Goal: Task Accomplishment & Management: Manage account settings

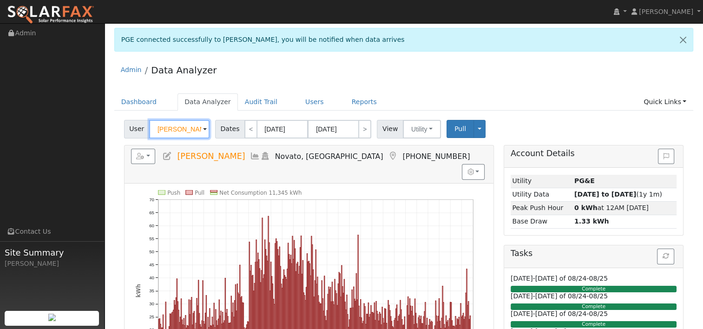
click at [186, 124] on input "Manuel Gonzalez" at bounding box center [179, 129] width 60 height 19
click at [685, 39] on link at bounding box center [683, 39] width 20 height 23
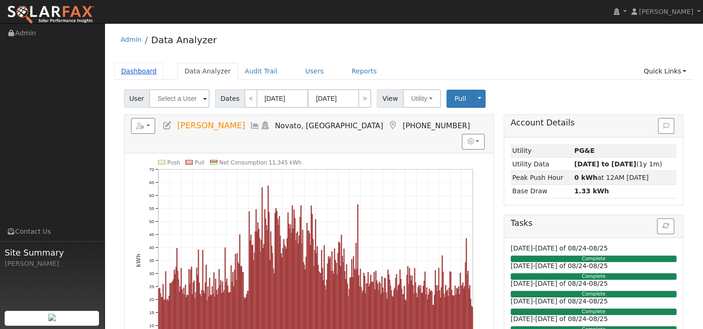
click at [140, 73] on link "Dashboard" at bounding box center [139, 71] width 50 height 17
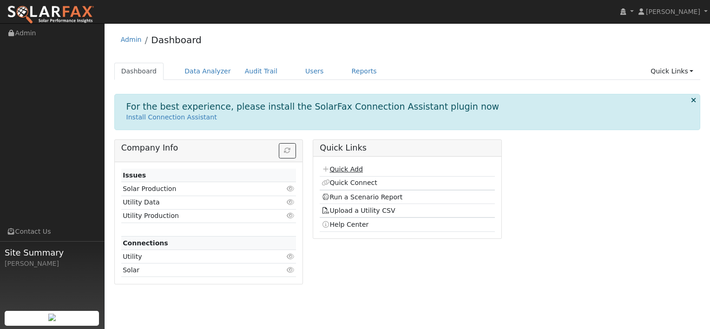
click at [342, 169] on link "Quick Add" at bounding box center [341, 168] width 41 height 7
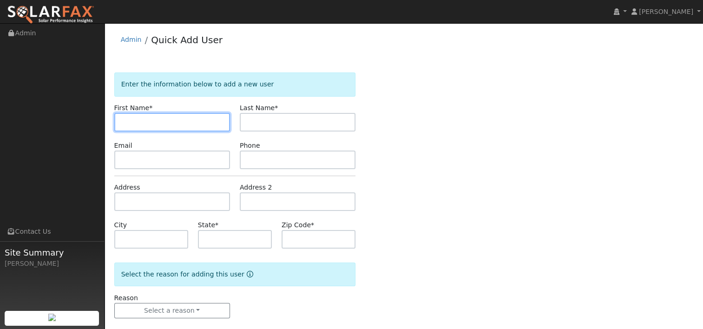
paste input "[PERSON_NAME]"
click at [150, 120] on input "[PERSON_NAME]" at bounding box center [172, 122] width 116 height 19
type input "Jeanne"
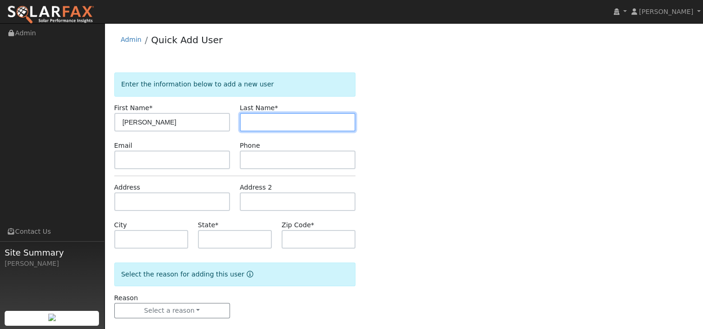
click at [271, 119] on input "text" at bounding box center [298, 122] width 116 height 19
paste input "Lin"
type input "Lin"
click at [385, 106] on div "Enter the information below to add a new user First Name * Jeanne Last Name * L…" at bounding box center [403, 204] width 579 height 264
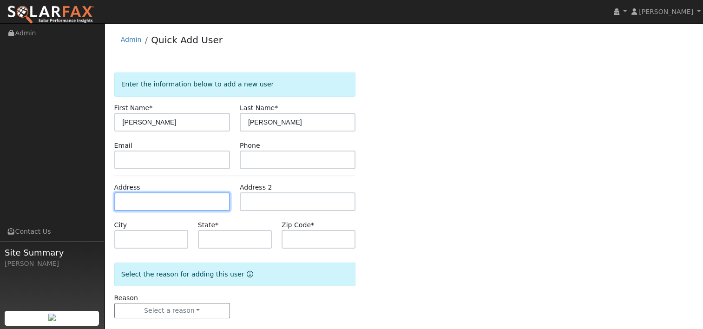
click at [150, 206] on input "text" at bounding box center [172, 201] width 116 height 19
paste input "448 Sutter Street, Petaluma, CA, 94954."
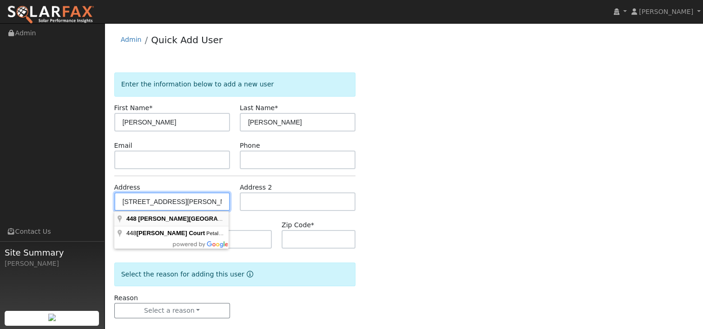
type input "448 Sutter Street"
type input "Petaluma"
type input "CA"
type input "94954"
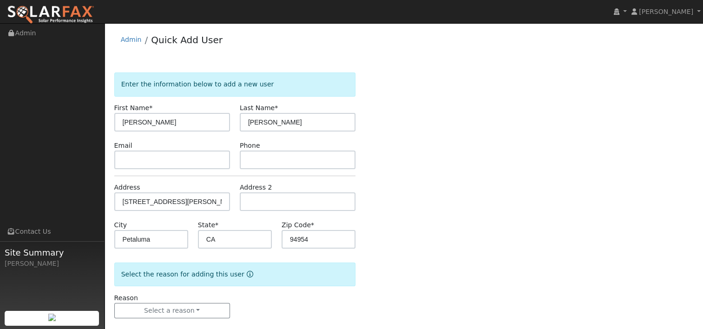
click at [390, 219] on div "Enter the information below to add a new user First Name * Jeanne Last Name * L…" at bounding box center [403, 204] width 579 height 264
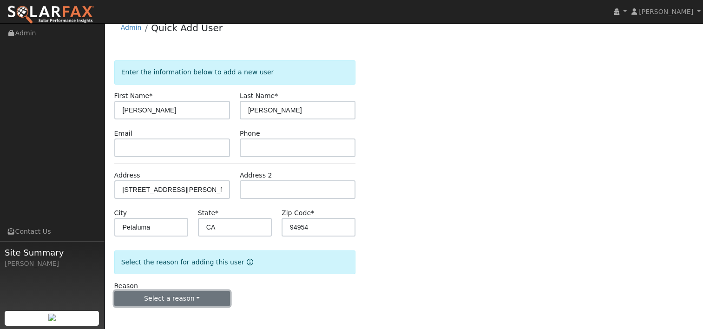
click at [189, 297] on button "Select a reason" at bounding box center [172, 299] width 116 height 16
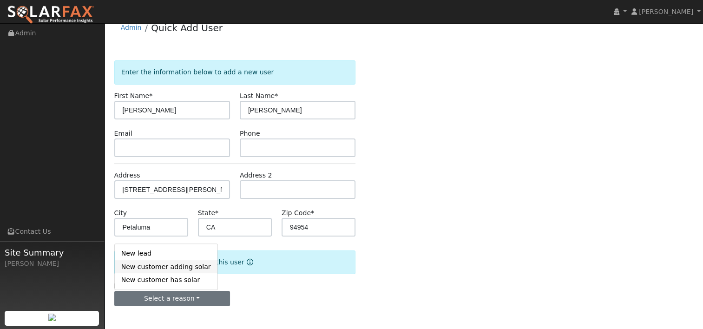
click at [179, 265] on link "New customer adding solar" at bounding box center [166, 266] width 103 height 13
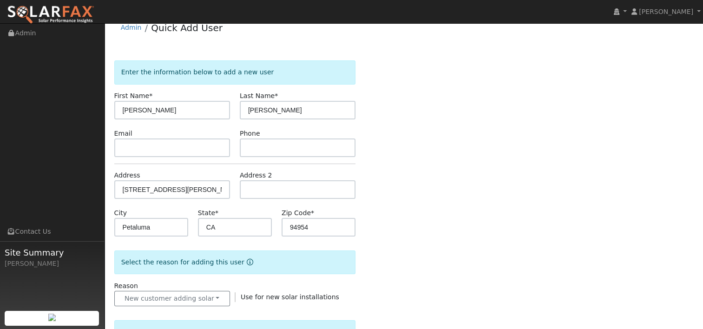
click at [392, 207] on div "Enter the information below to add a new user First Name * Jeanne Last Name * L…" at bounding box center [403, 321] width 579 height 523
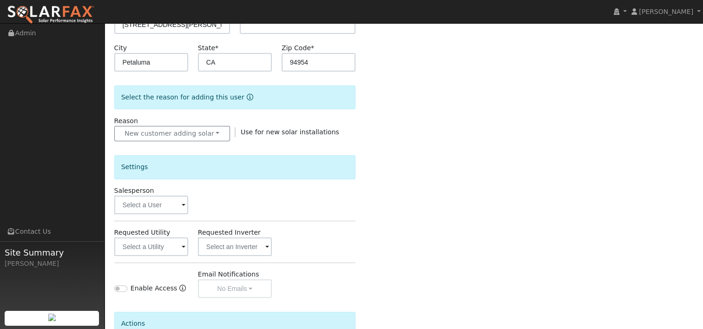
scroll to position [198, 0]
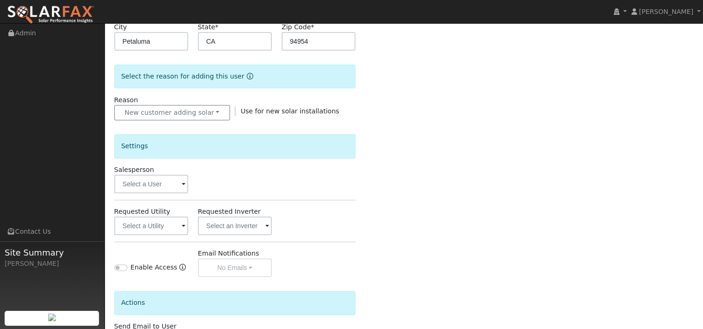
click at [184, 182] on span at bounding box center [184, 184] width 4 height 11
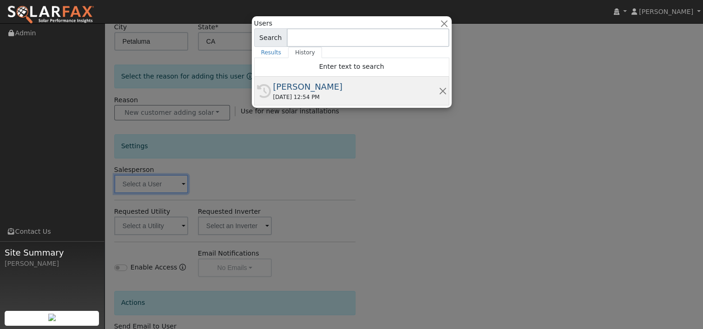
click at [299, 90] on div "[PERSON_NAME]" at bounding box center [355, 86] width 165 height 13
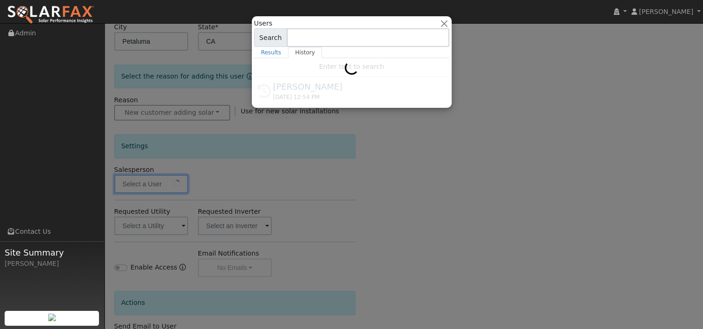
type input "[PERSON_NAME]"
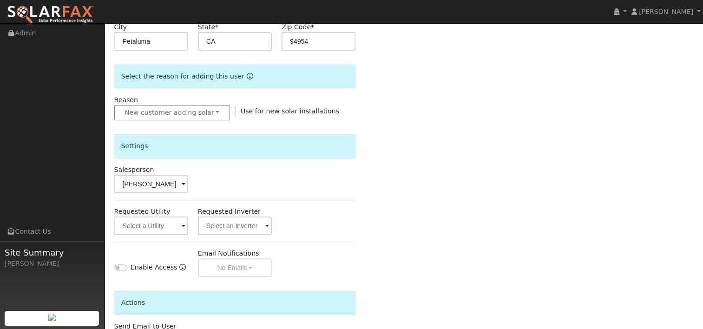
click at [183, 224] on span at bounding box center [184, 226] width 4 height 11
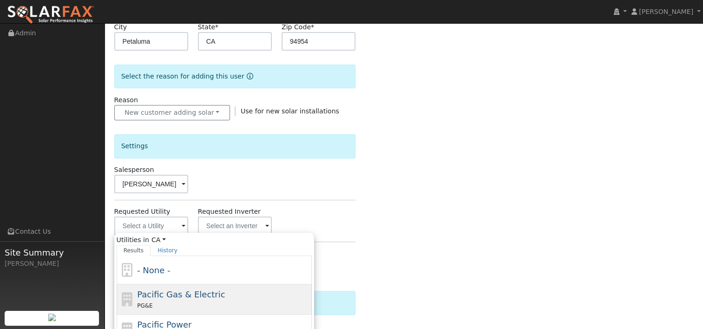
click at [167, 293] on span "Pacific Gas & Electric" at bounding box center [181, 294] width 88 height 10
type input "Pacific Gas & Electric"
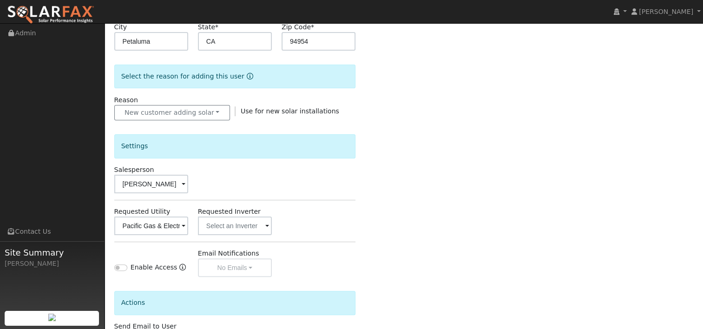
click at [398, 177] on div "Enter the information below to add a new user First Name * Jeanne Last Name * L…" at bounding box center [403, 136] width 579 height 523
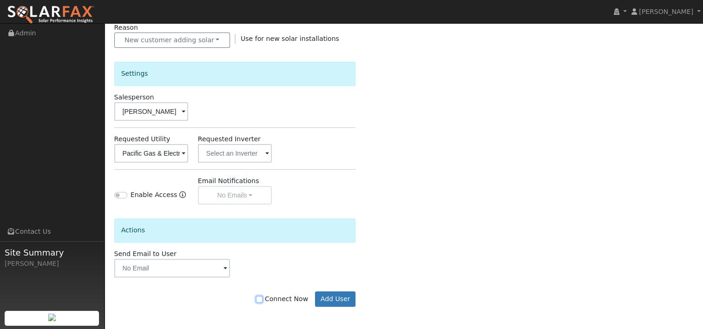
click at [262, 296] on input "Connect Now" at bounding box center [259, 299] width 7 height 7
checkbox input "true"
click at [331, 295] on button "Add User" at bounding box center [335, 299] width 40 height 16
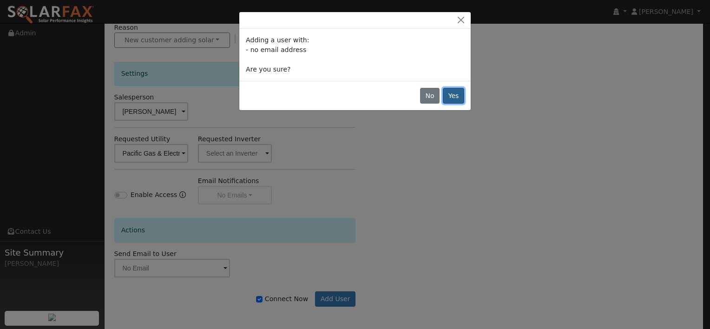
click at [458, 95] on button "Yes" at bounding box center [453, 96] width 21 height 16
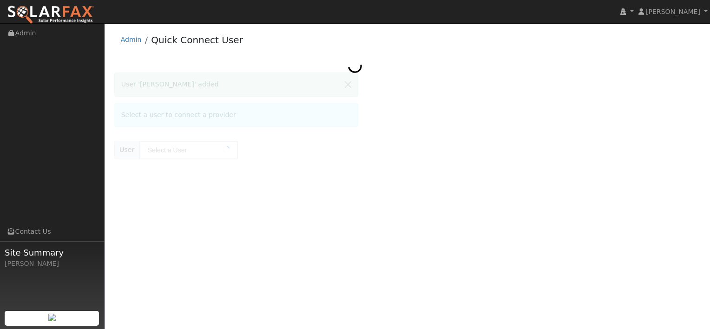
type input "[PERSON_NAME]"
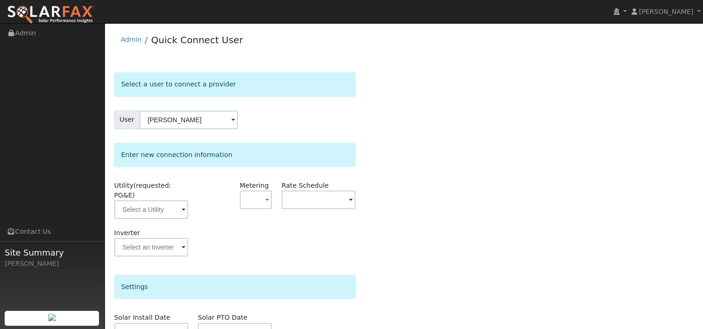
click at [182, 205] on span at bounding box center [184, 210] width 4 height 11
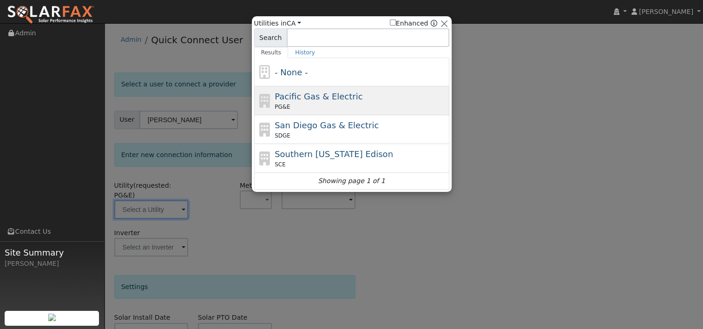
click at [322, 92] on span "Pacific Gas & Electric" at bounding box center [318, 96] width 88 height 10
type input "PG&E"
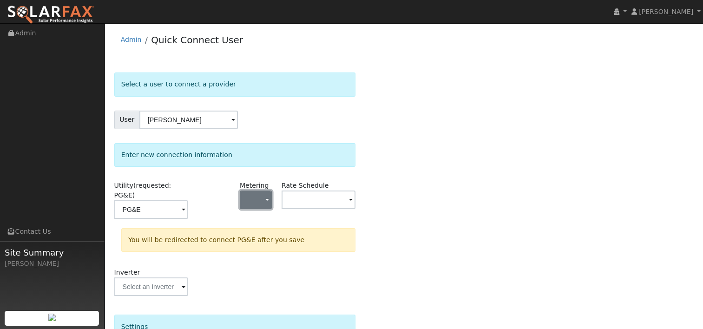
click at [268, 200] on span "button" at bounding box center [267, 201] width 4 height 10
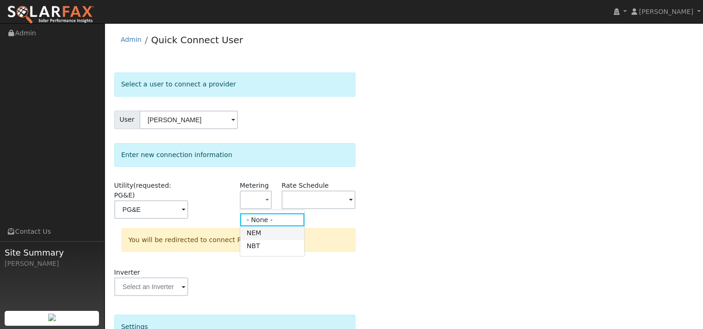
click at [256, 238] on link "NEM" at bounding box center [272, 232] width 65 height 13
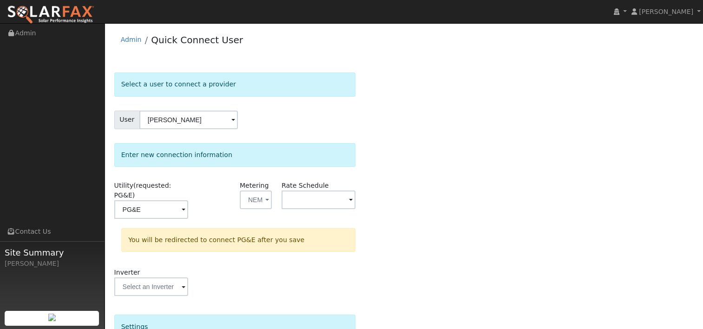
click at [185, 205] on span at bounding box center [184, 210] width 4 height 11
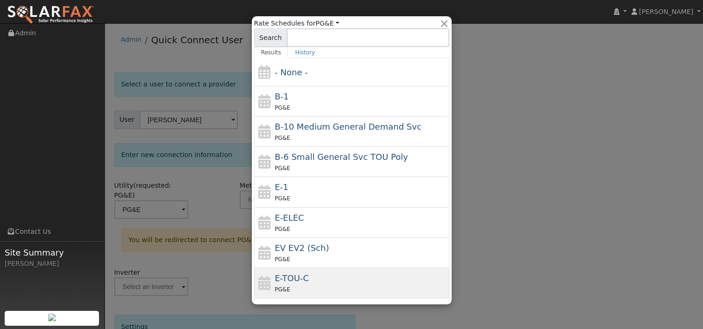
click at [309, 285] on div "PG&E" at bounding box center [360, 289] width 172 height 10
type input "E-TOU-C"
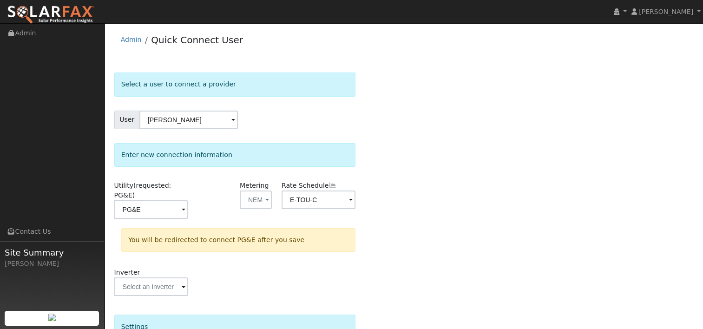
click at [418, 193] on div "Select a user to connect a provider User [PERSON_NAME] Account Default Account …" at bounding box center [403, 283] width 579 height 423
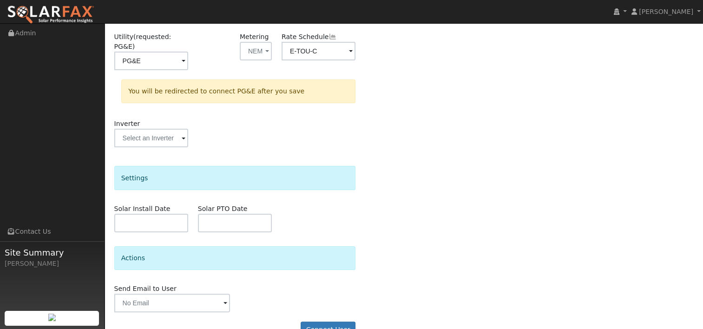
scroll to position [160, 0]
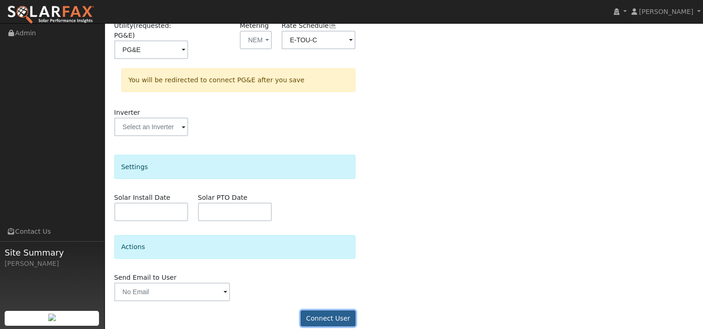
click at [333, 310] on button "Connect User" at bounding box center [327, 318] width 55 height 16
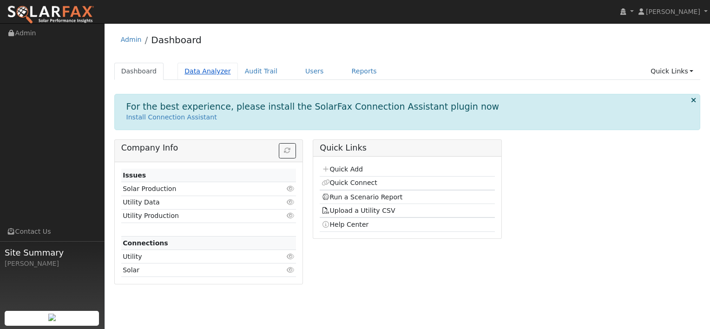
click at [197, 70] on link "Data Analyzer" at bounding box center [207, 71] width 60 height 17
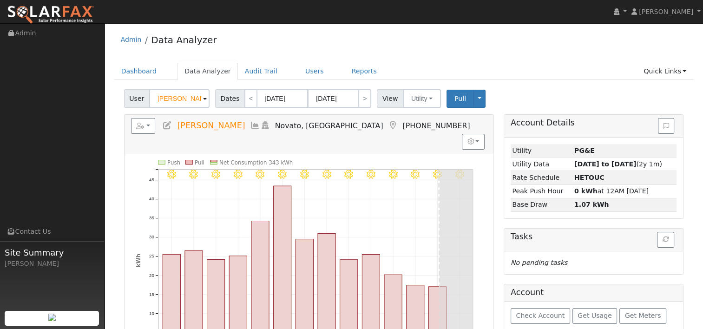
click at [190, 100] on input "[PERSON_NAME]" at bounding box center [179, 98] width 60 height 19
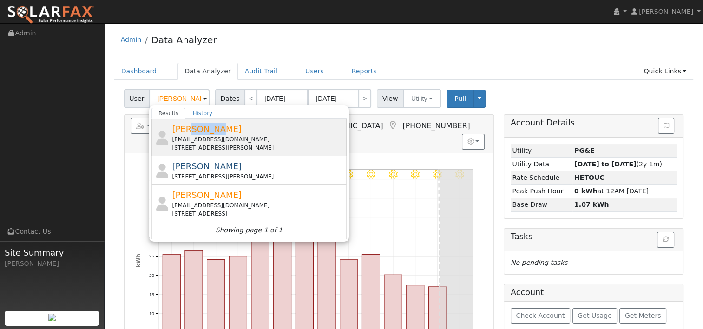
drag, startPoint x: 185, startPoint y: 133, endPoint x: 230, endPoint y: 133, distance: 45.0
click at [230, 133] on div "Jeanne Lin drjeanlin@comcast.net 448 Sutter Street, Petaluma, CA 94954" at bounding box center [258, 137] width 172 height 29
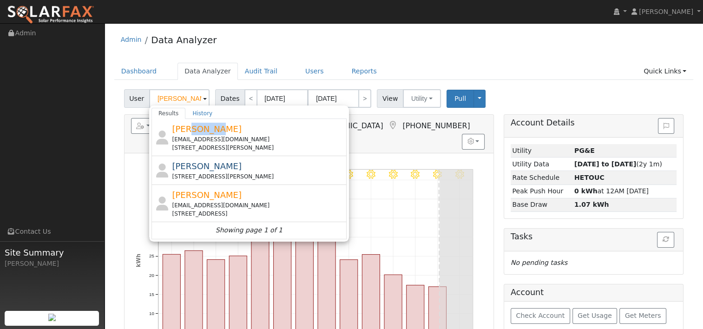
type input "[PERSON_NAME]"
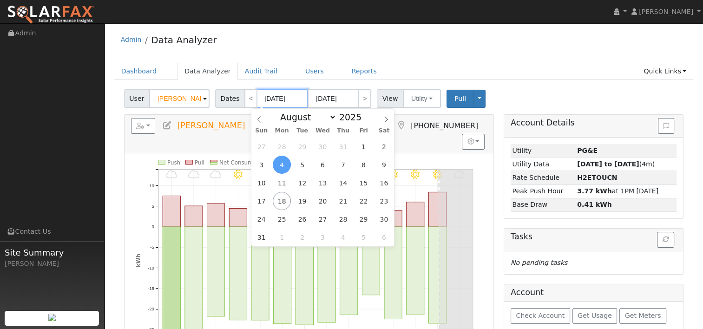
click at [287, 97] on input "[DATE]" at bounding box center [282, 98] width 51 height 19
click at [363, 121] on span at bounding box center [366, 119] width 7 height 5
type input "2024"
click at [385, 183] on span "17" at bounding box center [384, 183] width 18 height 18
type input "08/17/2024"
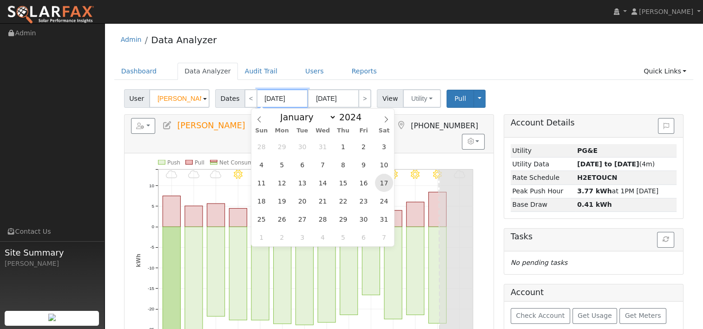
type input "08/30/2024"
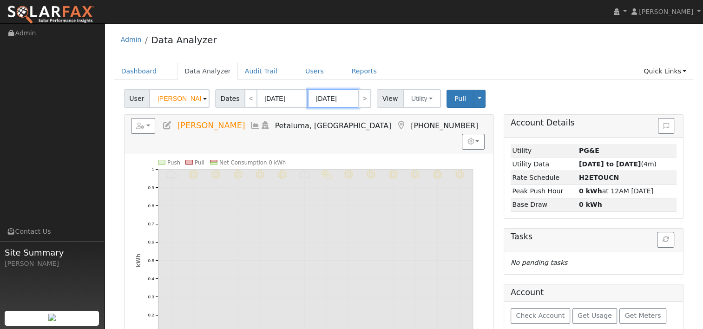
click at [333, 98] on input "08/30/2024" at bounding box center [332, 98] width 51 height 19
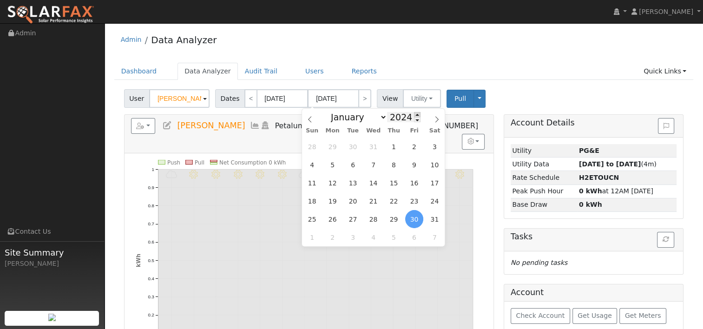
click at [414, 113] on span at bounding box center [417, 114] width 7 height 5
type input "2025"
click at [435, 182] on span "16" at bounding box center [434, 183] width 18 height 18
type input "08/16/2025"
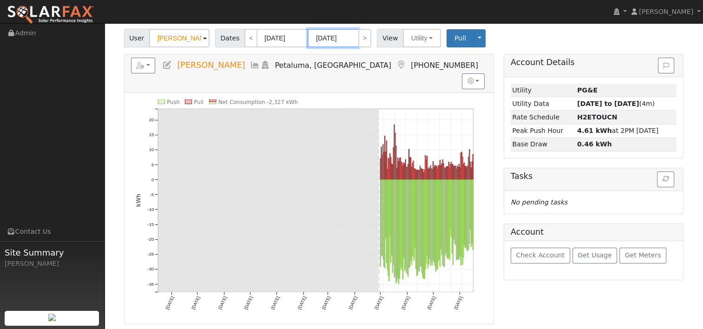
scroll to position [46, 0]
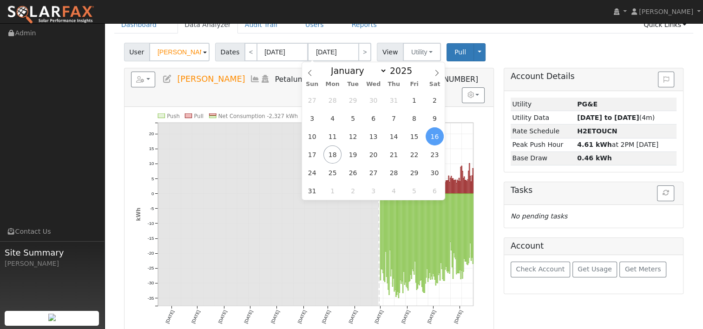
click at [497, 80] on div "Reports Scenario Health Check Energy Audit Account Timeline User Audit Trail In…" at bounding box center [308, 259] width 379 height 382
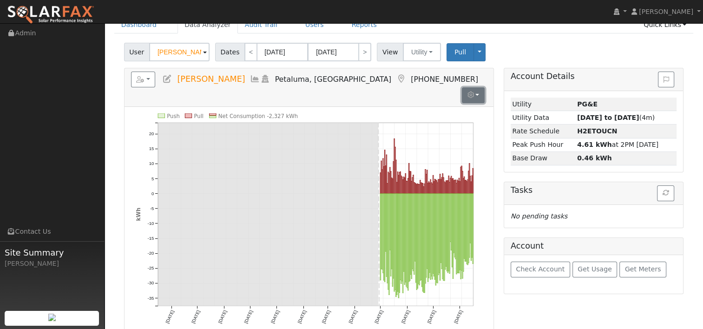
click at [480, 87] on button "button" at bounding box center [473, 95] width 23 height 16
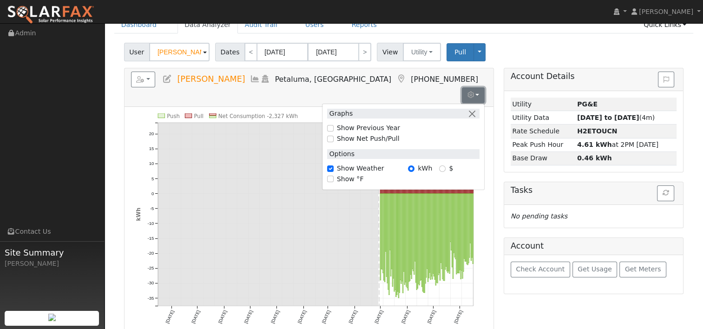
click at [480, 87] on button "button" at bounding box center [473, 95] width 23 height 16
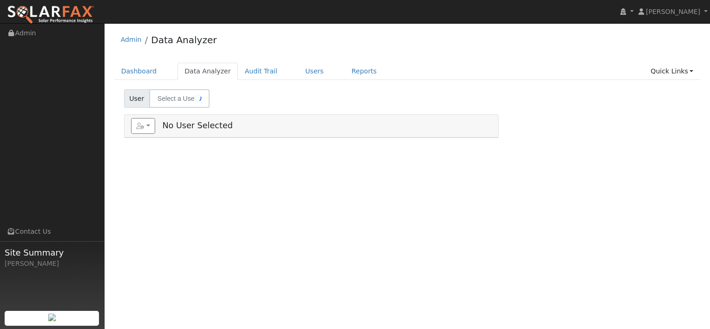
select select "7"
type input "[PERSON_NAME]"
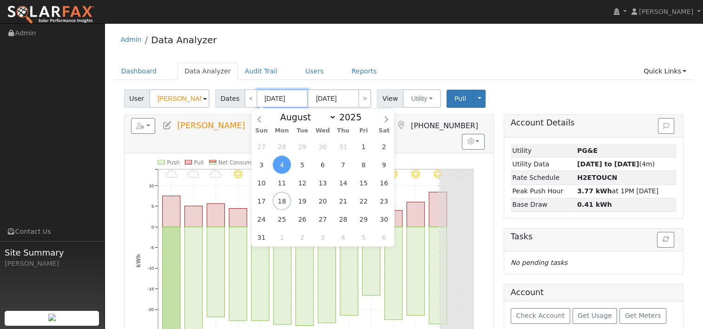
click at [277, 99] on input "[DATE]" at bounding box center [282, 98] width 51 height 19
click at [363, 119] on span at bounding box center [366, 119] width 7 height 5
type input "2024"
click at [385, 187] on span "17" at bounding box center [384, 183] width 18 height 18
type input "08/17/2024"
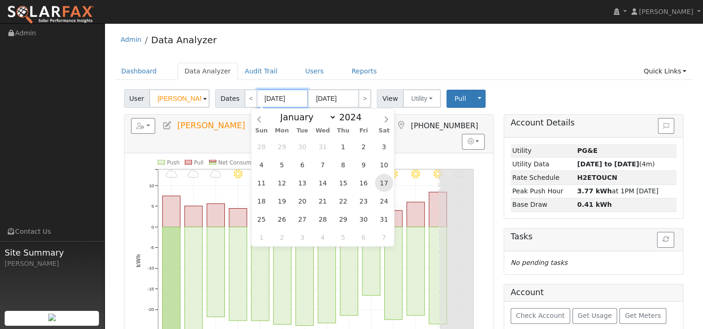
type input "08/30/2024"
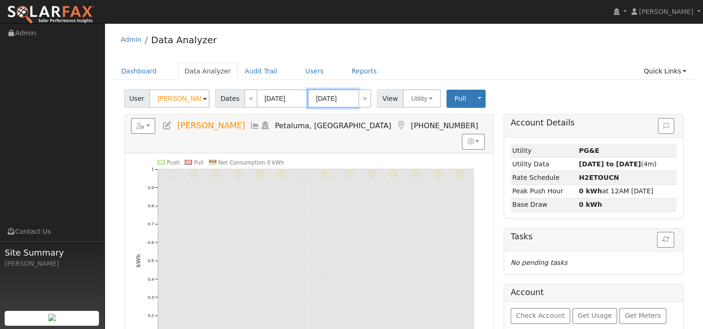
click at [329, 98] on input "08/30/2024" at bounding box center [332, 98] width 51 height 19
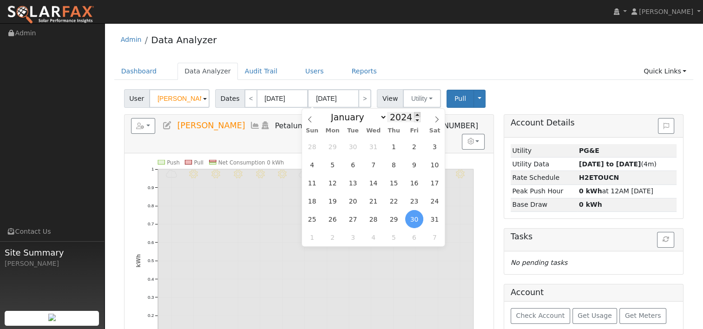
click at [414, 115] on span at bounding box center [417, 114] width 7 height 5
type input "2025"
click at [431, 182] on span "16" at bounding box center [434, 183] width 18 height 18
type input "08/16/2025"
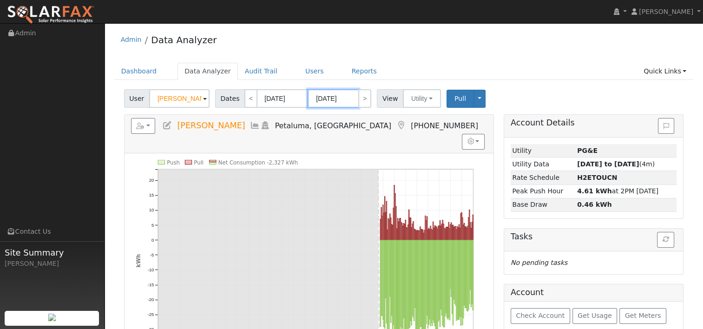
scroll to position [46, 0]
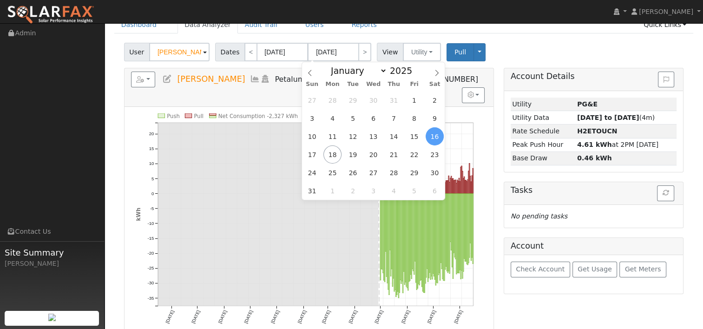
click at [483, 156] on div "Push Pull Net Consumption -2,327 kWh Sun 9/01 Tue 10/01 Fri 11/01 Sun 12/01 Wed…" at bounding box center [309, 222] width 356 height 218
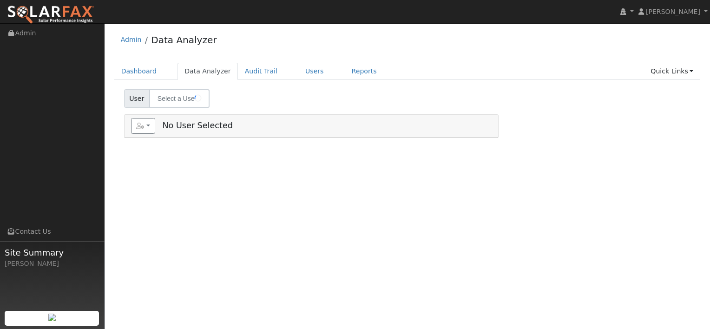
select select "7"
type input "[PERSON_NAME]"
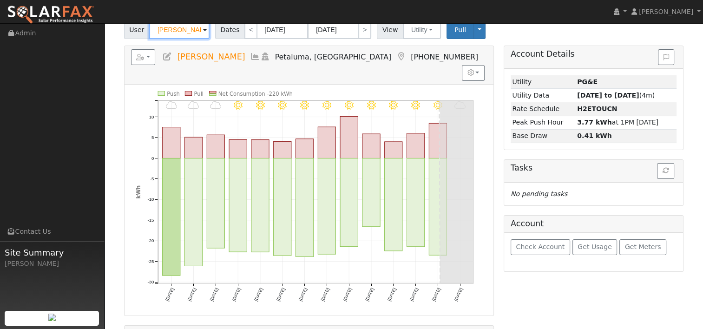
scroll to position [46, 0]
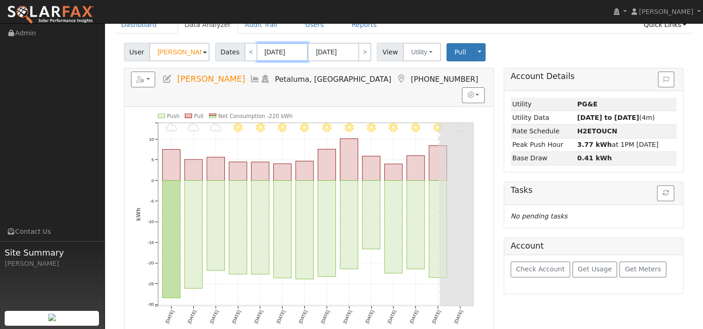
click at [278, 56] on input "08/04/2025" at bounding box center [282, 52] width 51 height 19
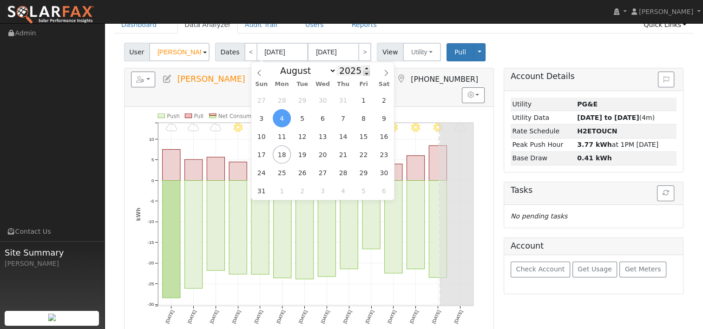
click at [363, 75] on span at bounding box center [366, 73] width 7 height 5
type input "2024"
click at [388, 133] on span "17" at bounding box center [384, 136] width 18 height 18
type input "08/17/2024"
type input "08/30/2024"
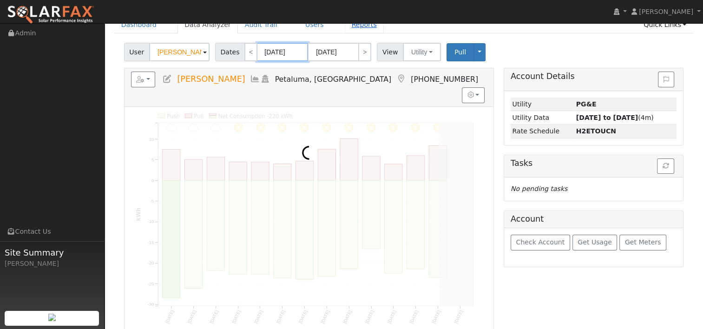
scroll to position [0, 0]
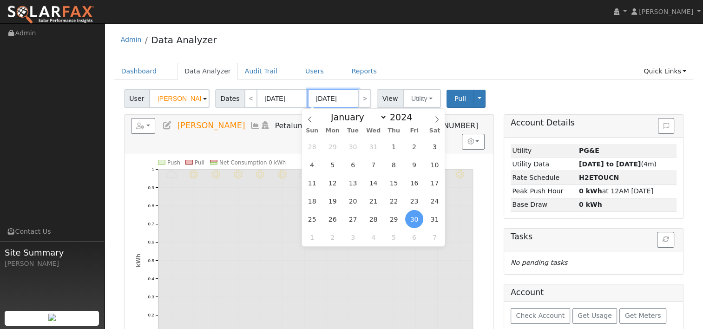
click at [339, 99] on input "08/30/2024" at bounding box center [332, 98] width 51 height 19
click at [414, 113] on span at bounding box center [417, 114] width 7 height 5
type input "2025"
click at [434, 179] on span "16" at bounding box center [434, 183] width 18 height 18
type input "08/16/2025"
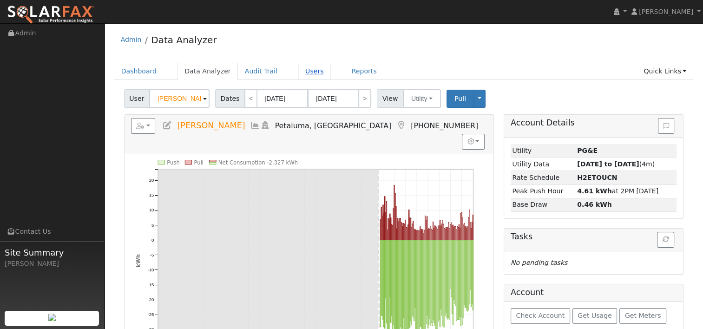
click at [302, 72] on link "Users" at bounding box center [314, 71] width 33 height 17
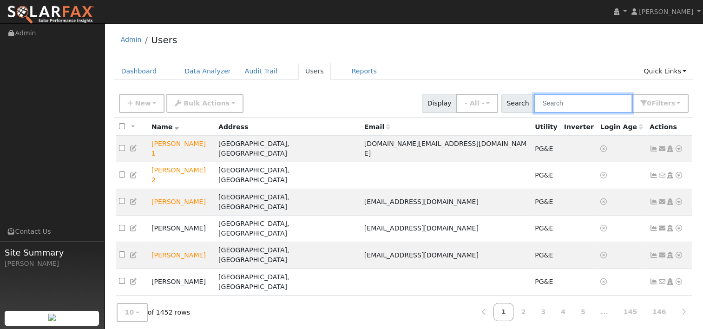
click at [578, 104] on input "text" at bounding box center [583, 103] width 98 height 19
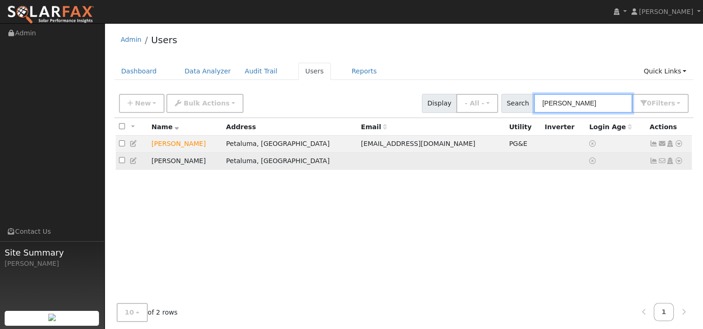
type input "[PERSON_NAME]"
click at [679, 162] on icon at bounding box center [678, 160] width 8 height 7
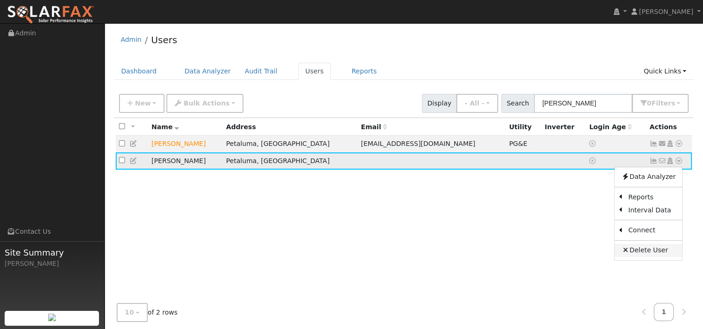
click at [641, 249] on link "Delete User" at bounding box center [647, 250] width 67 height 13
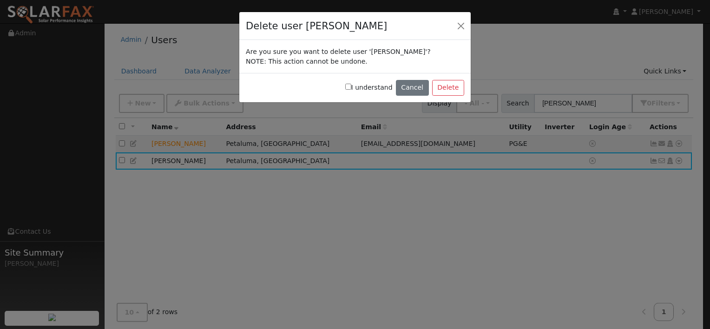
click at [351, 85] on input "I understand" at bounding box center [348, 87] width 6 height 6
checkbox input "true"
click at [446, 85] on button "Delete" at bounding box center [448, 88] width 32 height 16
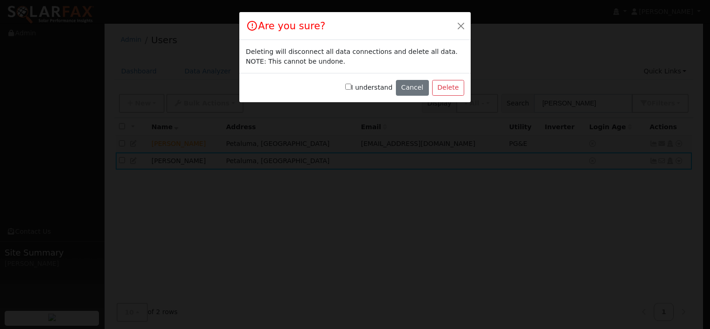
click at [351, 85] on input "I understand" at bounding box center [348, 87] width 6 height 6
checkbox input "true"
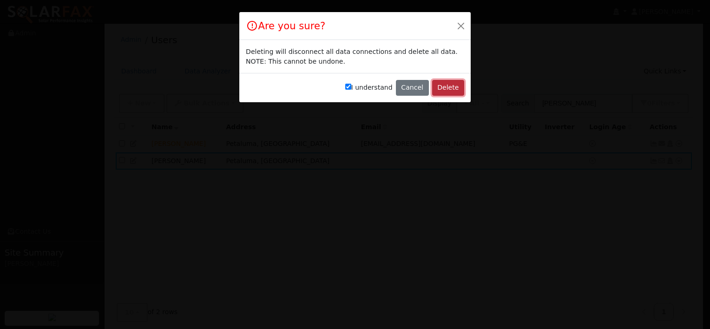
click at [452, 88] on button "Delete" at bounding box center [448, 88] width 32 height 16
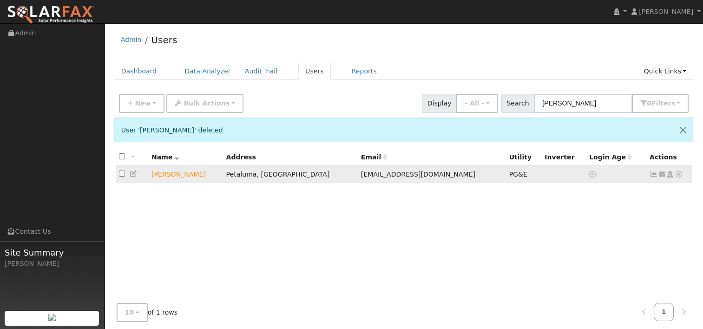
click at [676, 171] on icon at bounding box center [678, 174] width 8 height 7
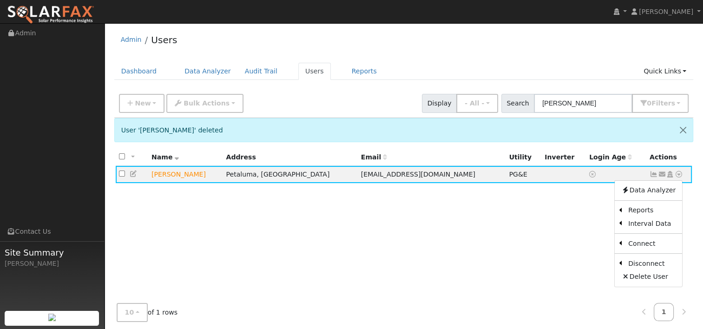
click at [550, 206] on div "All None All on page None on page Name Address Email Utility Inverter Login Age…" at bounding box center [403, 247] width 579 height 197
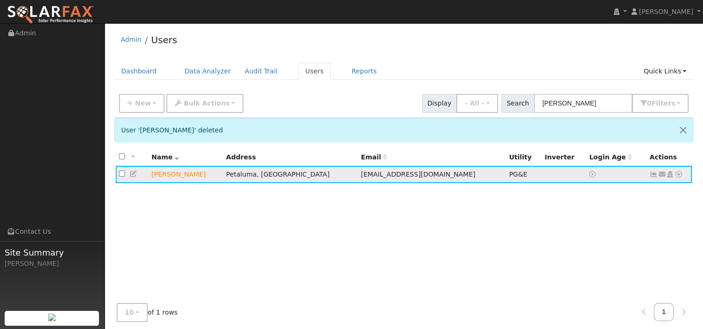
click at [170, 175] on td "[PERSON_NAME]" at bounding box center [185, 174] width 74 height 17
click at [165, 173] on td "[PERSON_NAME]" at bounding box center [185, 174] width 74 height 17
click at [202, 72] on link "Data Analyzer" at bounding box center [207, 71] width 60 height 17
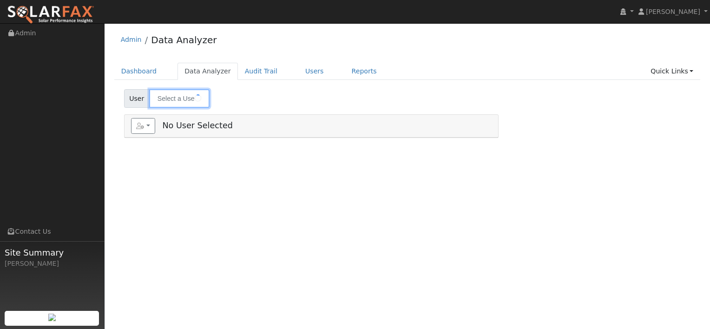
type input "[PERSON_NAME]"
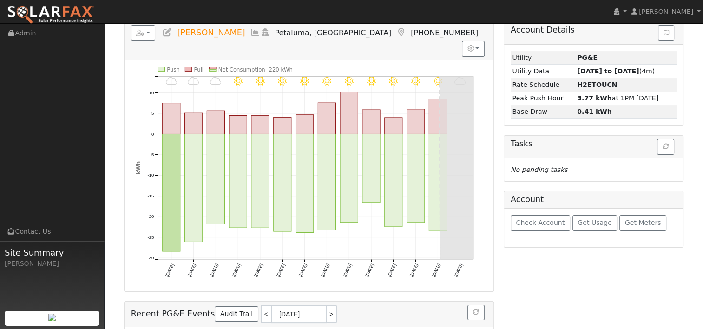
scroll to position [46, 0]
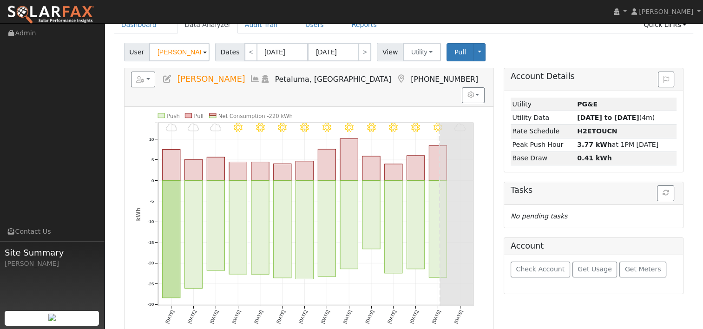
click at [534, 50] on div "User [PERSON_NAME] Account Default Account Default Account [STREET_ADDRESS][PER…" at bounding box center [403, 50] width 563 height 22
